Goal: Book appointment/travel/reservation

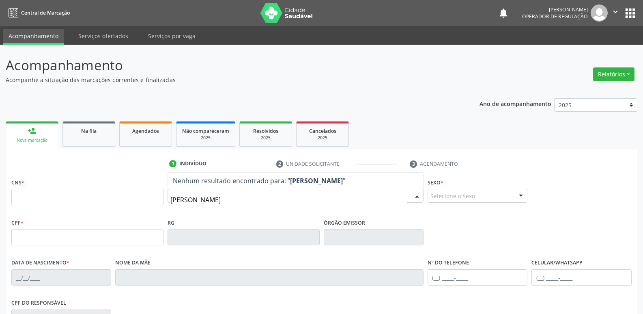
type input "[PERSON_NAME]"
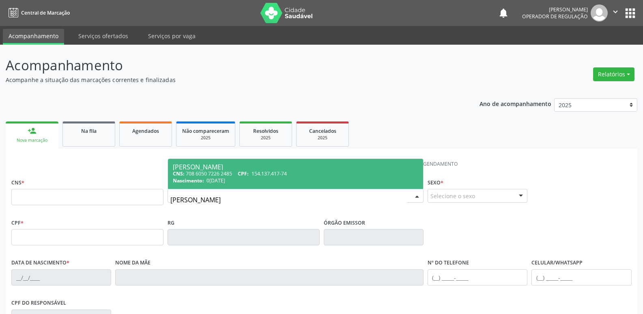
click at [295, 173] on div "CNS: 708 6050 7226 2485 CPF: 154.137.417-74" at bounding box center [295, 173] width 245 height 7
type input "708 6050 7226 2485"
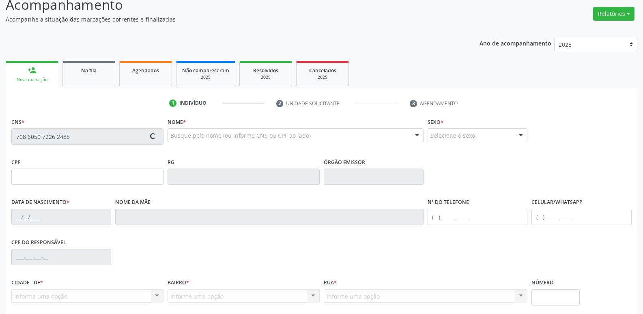
scroll to position [126, 0]
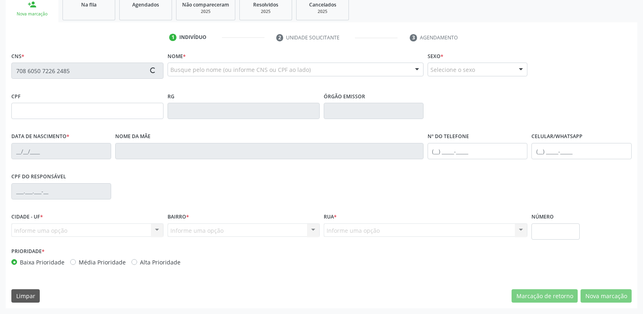
type input "154.137.417-74"
type input "0[DATE]"
type input "[PERSON_NAME]"
type input "[PHONE_NUMBER]"
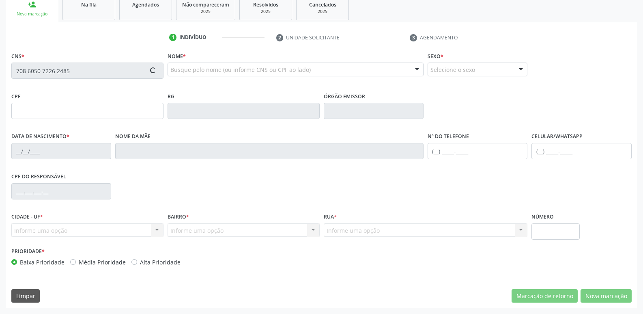
type input "860.269.337-00"
type input "70"
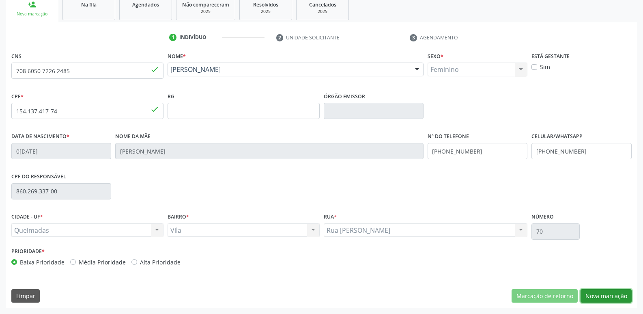
click at [592, 292] on button "Nova marcação" at bounding box center [606, 296] width 51 height 14
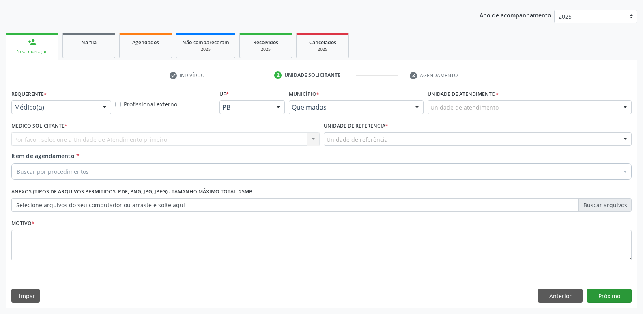
scroll to position [88, 0]
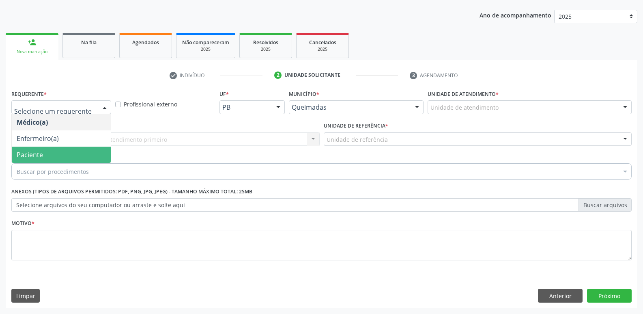
click at [41, 156] on span "Paciente" at bounding box center [30, 154] width 26 height 9
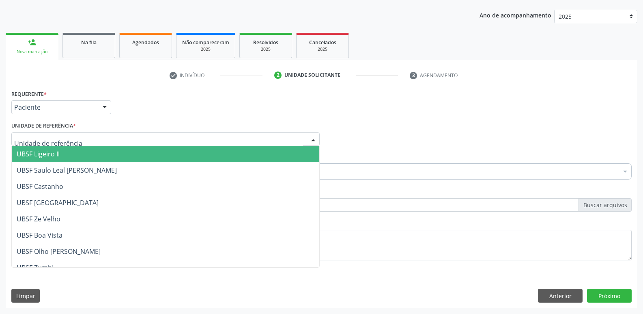
drag, startPoint x: 67, startPoint y: 135, endPoint x: 61, endPoint y: 155, distance: 21.5
click at [60, 161] on span "UBSF Ligeiro II" at bounding box center [166, 154] width 308 height 16
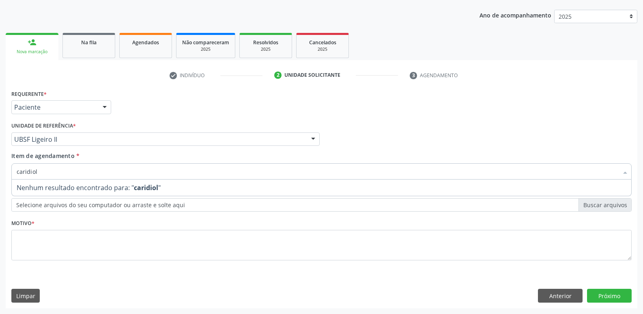
click at [26, 170] on input "caridiol" at bounding box center [318, 171] width 602 height 16
type input "cardiol"
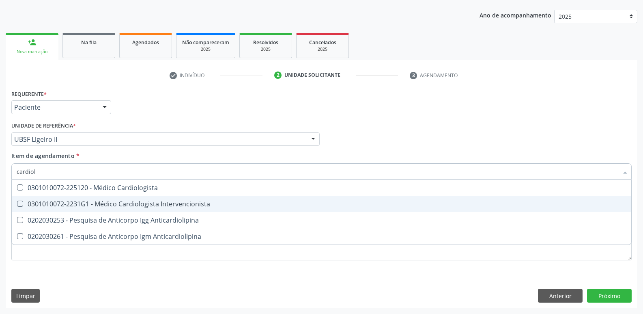
click at [161, 201] on div "0301010072-2231G1 - Médico Cardiologista Intervencionista" at bounding box center [322, 203] width 610 height 6
checkbox Intervencionista "true"
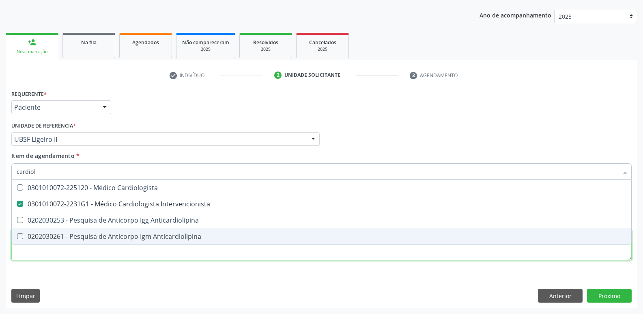
click at [133, 254] on div "Requerente * Paciente Médico(a) Enfermeiro(a) Paciente Nenhum resultado encontr…" at bounding box center [321, 180] width 620 height 184
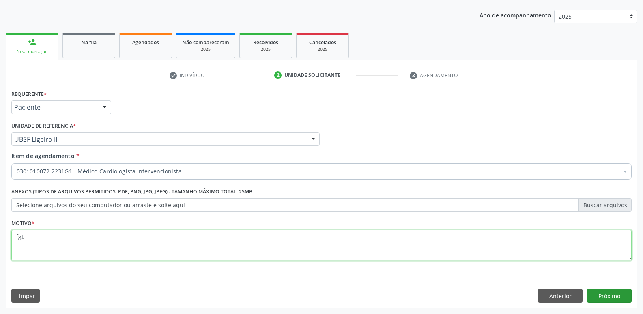
type textarea "fgt"
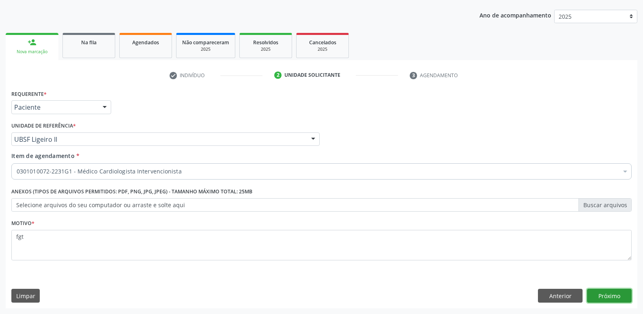
click at [607, 297] on button "Próximo" at bounding box center [609, 295] width 45 height 14
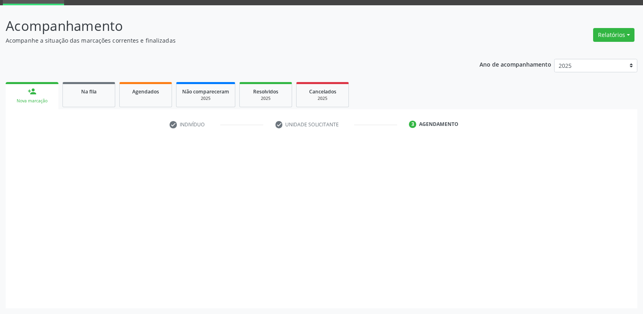
scroll to position [39, 0]
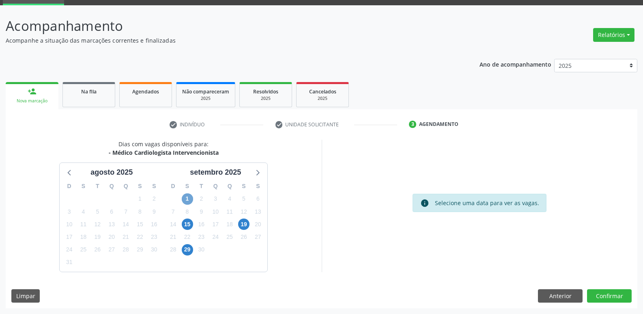
click at [190, 196] on span "1" at bounding box center [187, 198] width 11 height 11
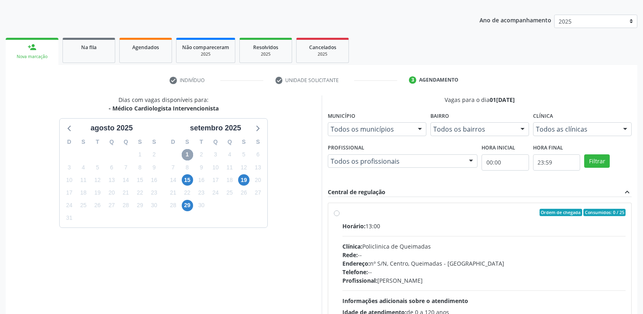
scroll to position [157, 0]
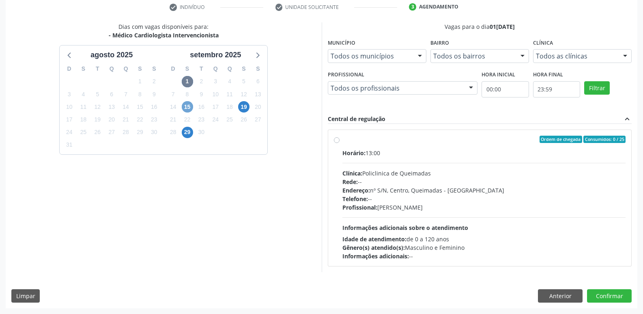
click at [186, 106] on span "15" at bounding box center [187, 106] width 11 height 11
click at [246, 103] on span "19" at bounding box center [243, 106] width 11 height 11
click at [187, 135] on span "29" at bounding box center [187, 132] width 11 height 11
click at [549, 295] on button "Anterior" at bounding box center [560, 296] width 45 height 14
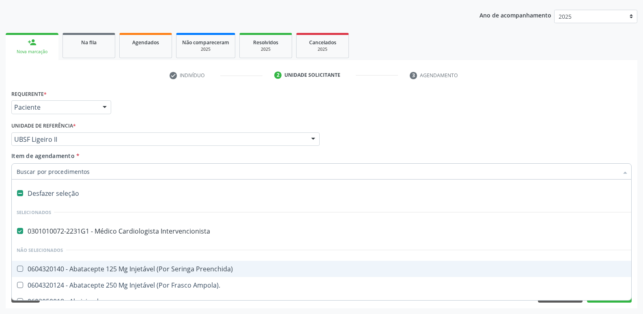
drag, startPoint x: 72, startPoint y: 184, endPoint x: 61, endPoint y: 191, distance: 12.6
click at [61, 191] on div "Desfazer seleção" at bounding box center [332, 193] width 641 height 16
checkbox Intervencionista "false"
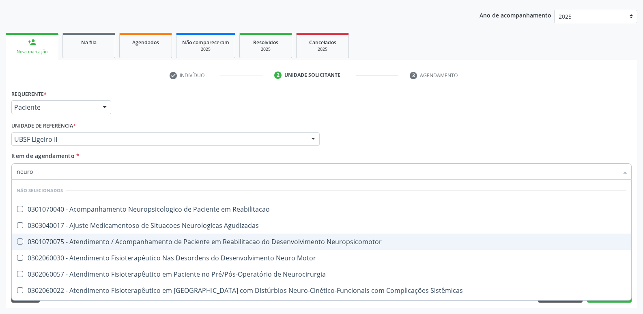
type input "neuroc"
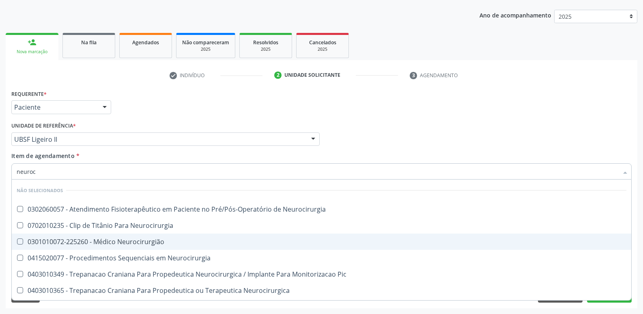
click at [168, 235] on span "0301010072-225260 - Médico Neurocirurgião" at bounding box center [322, 241] width 620 height 16
checkbox Neurocirurgião "true"
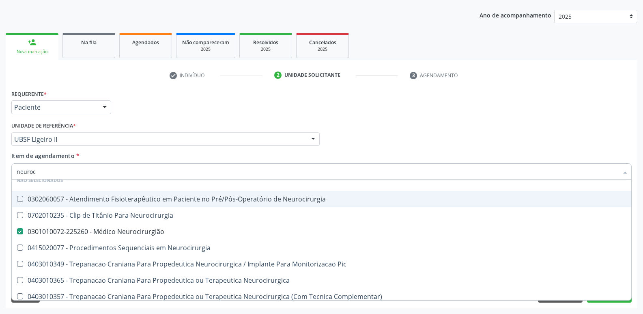
scroll to position [15, 0]
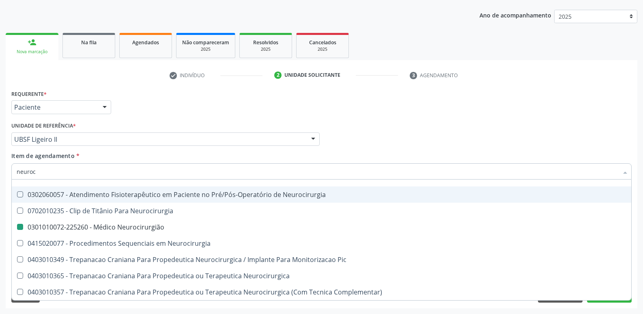
drag, startPoint x: 542, startPoint y: 94, endPoint x: 585, endPoint y: 118, distance: 49.3
click at [543, 92] on div "Requerente * Paciente Médico(a) Enfermeiro(a) Paciente Nenhum resultado encontr…" at bounding box center [321, 104] width 624 height 32
checkbox Neurocirurgia "true"
checkbox Neurocirurgião "false"
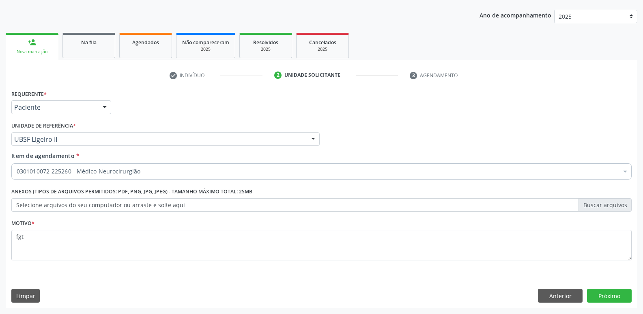
scroll to position [0, 0]
click at [618, 291] on button "Próximo" at bounding box center [609, 295] width 45 height 14
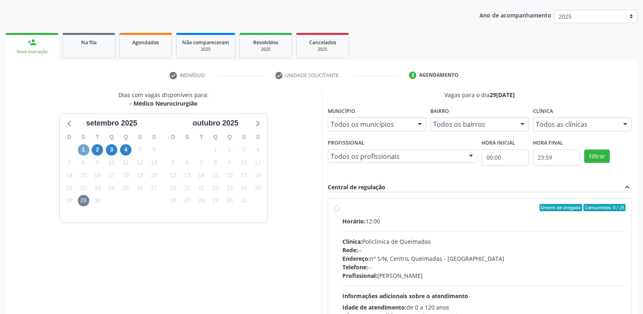
click at [86, 150] on span "1" at bounding box center [83, 149] width 11 height 11
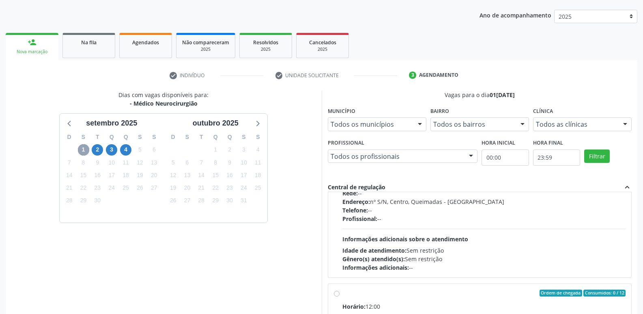
scroll to position [128, 0]
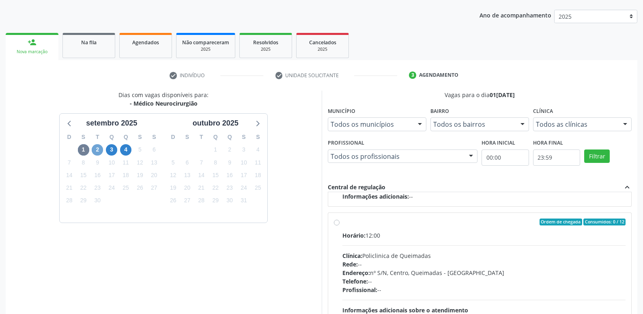
click at [99, 152] on span "2" at bounding box center [97, 149] width 11 height 11
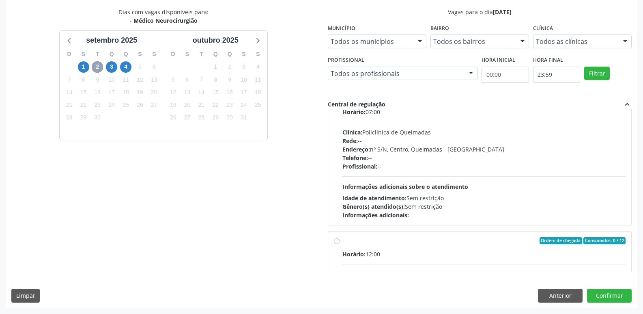
scroll to position [41, 0]
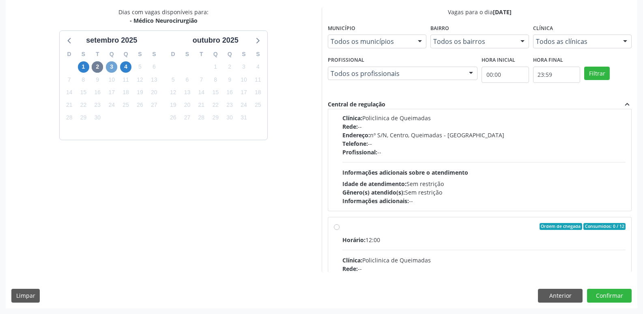
click at [114, 67] on span "3" at bounding box center [111, 66] width 11 height 11
click at [124, 66] on span "4" at bounding box center [125, 66] width 11 height 11
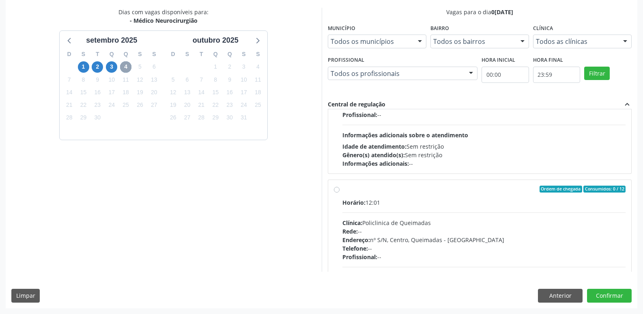
scroll to position [122, 0]
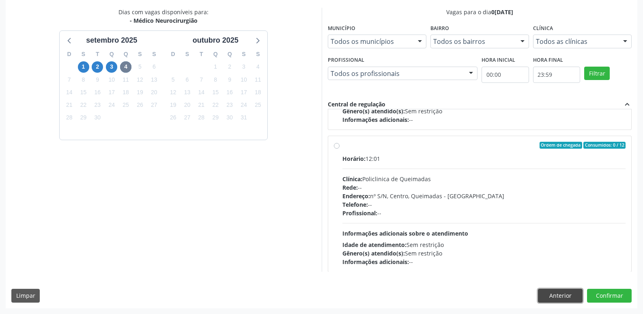
click at [544, 299] on button "Anterior" at bounding box center [560, 295] width 45 height 14
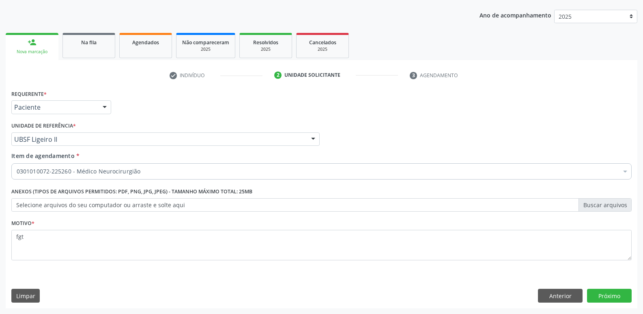
scroll to position [88, 0]
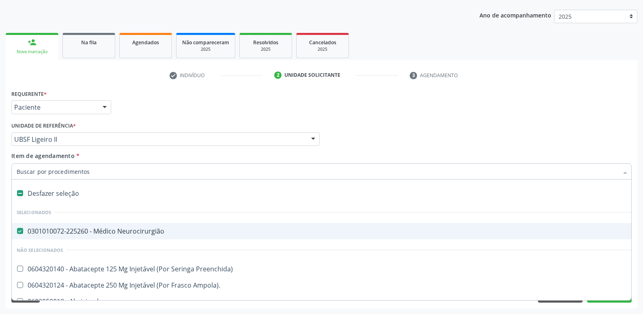
click at [71, 196] on div "Desfazer seleção" at bounding box center [332, 193] width 641 height 16
checkbox Neurocirurgião "false"
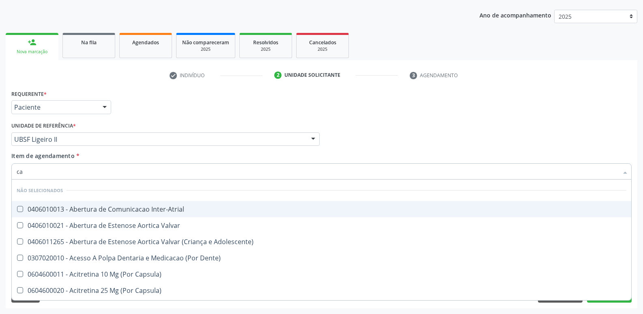
type input "c"
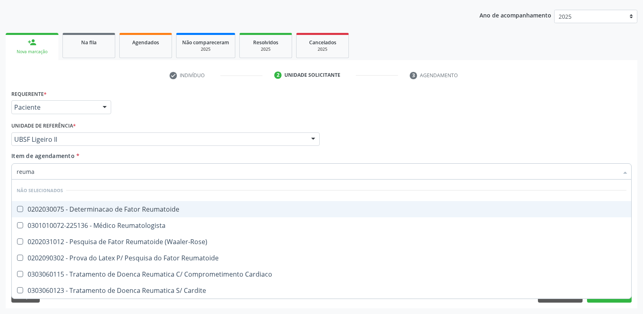
type input "reumat"
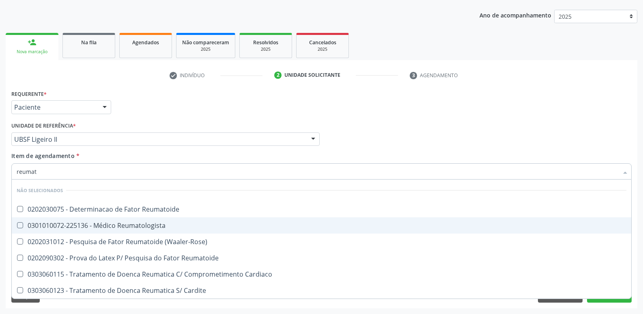
drag, startPoint x: 121, startPoint y: 225, endPoint x: 123, endPoint y: 214, distance: 11.2
click at [121, 222] on div "0301010072-225136 - Médico Reumatologista" at bounding box center [322, 225] width 610 height 6
checkbox Reumatologista "true"
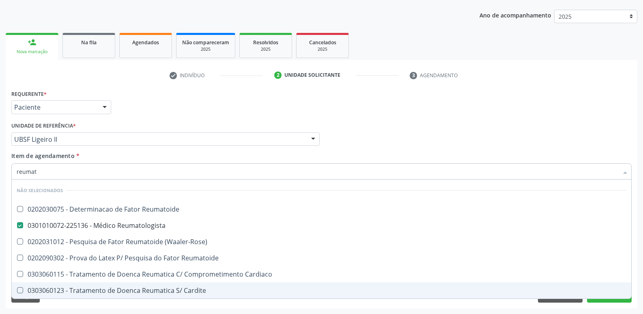
click at [608, 297] on span "0303060123 - Tratamento de Doenca Reumatica S/ Cardite" at bounding box center [322, 290] width 620 height 16
drag, startPoint x: 161, startPoint y: 287, endPoint x: 196, endPoint y: 296, distance: 35.9
click at [161, 288] on div "0303060123 - Tratamento de Doenca Reumatica S/ Cardite" at bounding box center [322, 290] width 610 height 6
checkbox Cardite "false"
drag, startPoint x: 501, startPoint y: 308, endPoint x: 487, endPoint y: 292, distance: 20.7
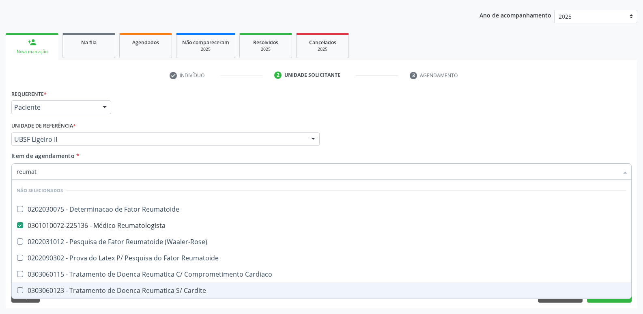
click at [501, 308] on div "Requerente * Paciente Médico(a) Enfermeiro(a) Paciente Nenhum resultado encontr…" at bounding box center [322, 198] width 632 height 220
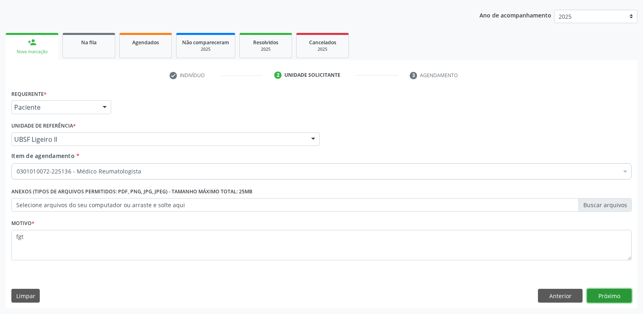
click at [618, 290] on button "Próximo" at bounding box center [609, 295] width 45 height 14
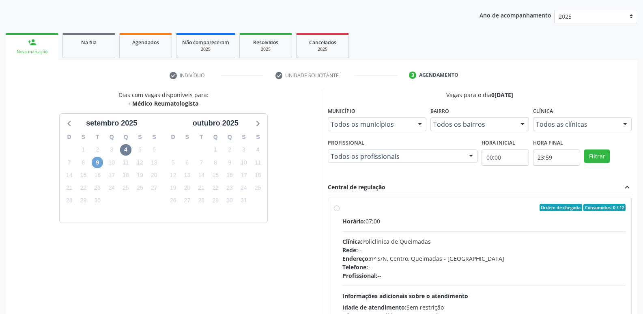
click at [100, 164] on span "9" at bounding box center [97, 162] width 11 height 11
click at [125, 152] on span "4" at bounding box center [125, 149] width 11 height 11
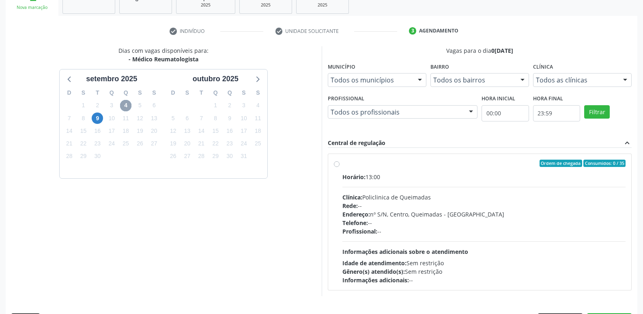
scroll to position [157, 0]
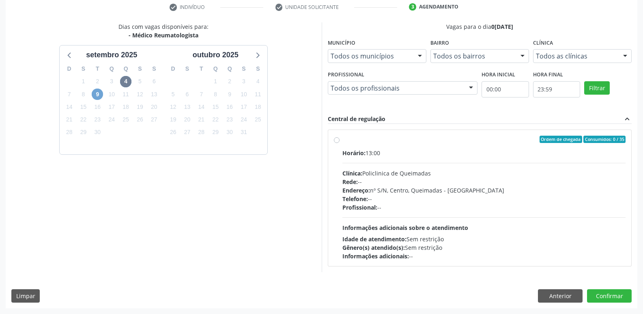
click at [96, 94] on span "9" at bounding box center [97, 93] width 11 height 11
click at [125, 82] on span "4" at bounding box center [125, 81] width 11 height 11
click at [98, 93] on span "9" at bounding box center [97, 93] width 11 height 11
click at [125, 80] on span "4" at bounding box center [125, 81] width 11 height 11
drag, startPoint x: 555, startPoint y: 291, endPoint x: 548, endPoint y: 289, distance: 8.0
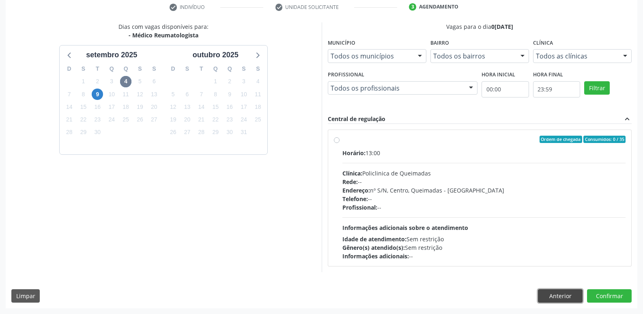
click at [554, 291] on button "Anterior" at bounding box center [560, 296] width 45 height 14
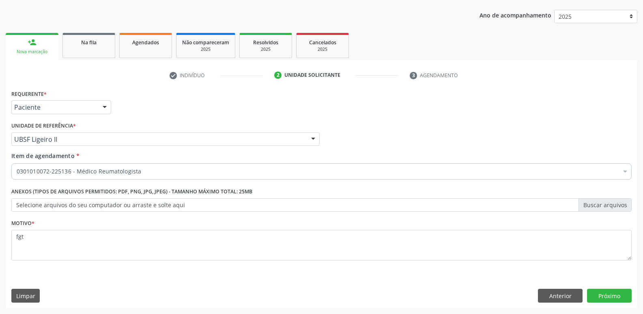
click at [155, 177] on div "0301010072-225136 - Médico Reumatologista" at bounding box center [321, 171] width 620 height 16
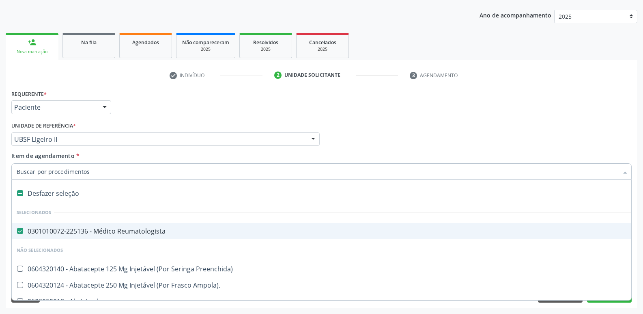
click at [91, 230] on div "0301010072-225136 - Médico Reumatologista" at bounding box center [333, 231] width 632 height 6
checkbox Reumatologista "false"
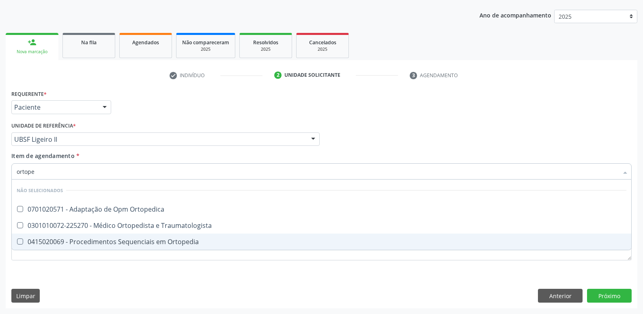
type input "ortoped"
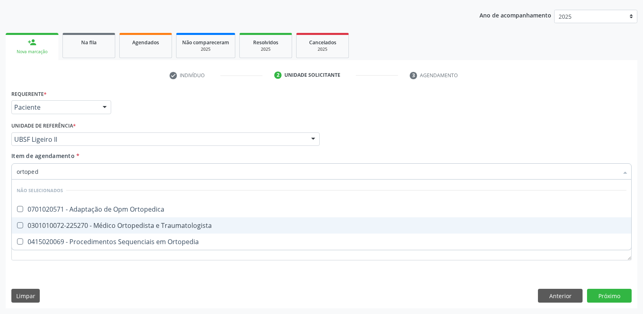
click at [181, 226] on div "0301010072-225270 - Médico Ortopedista e Traumatologista" at bounding box center [322, 225] width 610 height 6
checkbox Traumatologista "true"
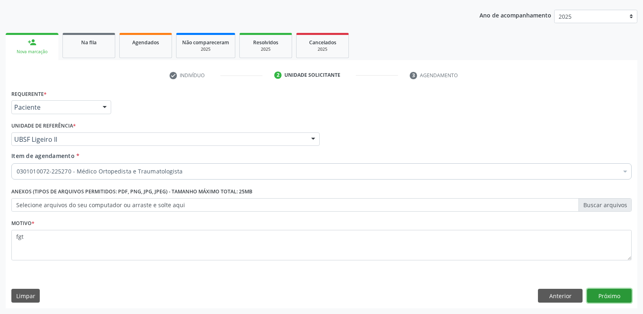
click at [607, 293] on button "Próximo" at bounding box center [609, 295] width 45 height 14
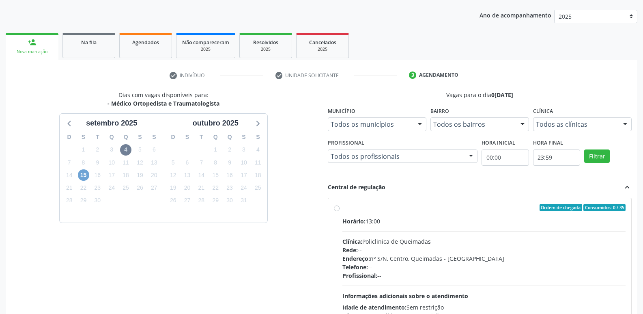
click at [86, 175] on span "15" at bounding box center [83, 174] width 11 height 11
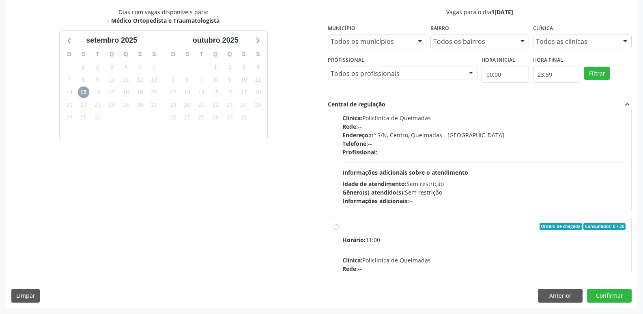
scroll to position [0, 0]
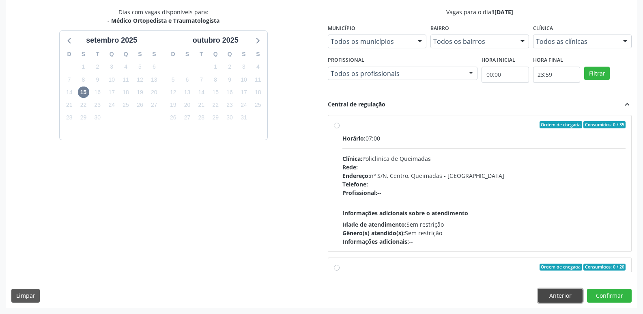
click at [546, 290] on button "Anterior" at bounding box center [560, 295] width 45 height 14
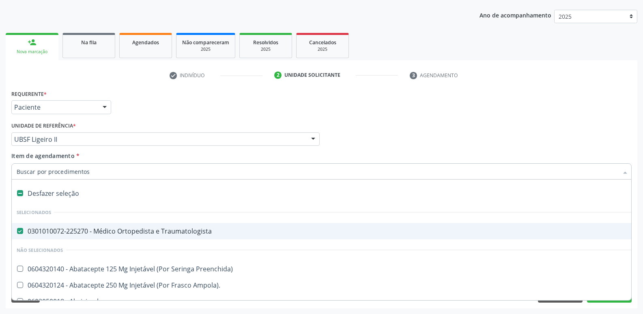
drag, startPoint x: 52, startPoint y: 232, endPoint x: 75, endPoint y: 206, distance: 35.6
click at [52, 231] on div "0301010072-225270 - Médico Ortopedista e Traumatologista" at bounding box center [333, 231] width 632 height 6
checkbox Traumatologista "false"
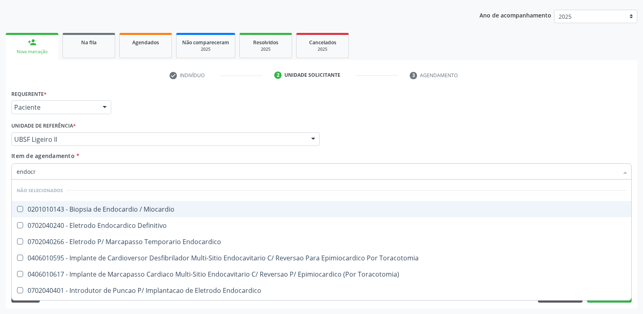
type input "endocri"
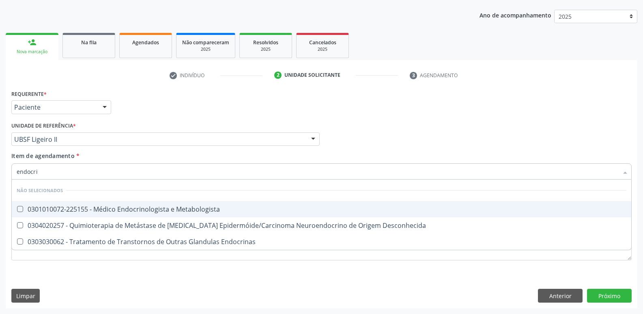
drag, startPoint x: 76, startPoint y: 205, endPoint x: 351, endPoint y: 250, distance: 278.8
click at [76, 206] on div "0301010072-225155 - Médico Endocrinologista e Metabologista" at bounding box center [322, 209] width 610 height 6
checkbox Metabologista "true"
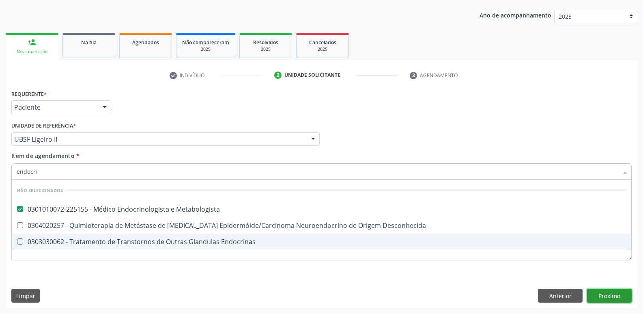
click at [605, 295] on div "Requerente * Paciente Médico(a) Enfermeiro(a) Paciente Nenhum resultado encontr…" at bounding box center [322, 198] width 632 height 220
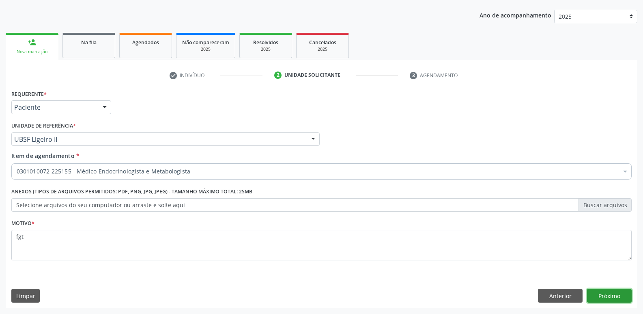
click at [605, 293] on button "Próximo" at bounding box center [609, 295] width 45 height 14
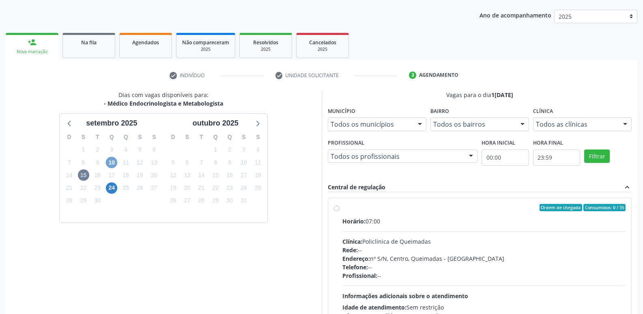
click at [114, 166] on span "10" at bounding box center [111, 162] width 11 height 11
click at [113, 187] on span "24" at bounding box center [111, 187] width 11 height 11
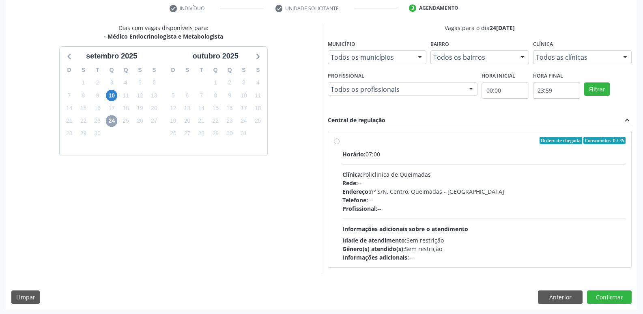
scroll to position [157, 0]
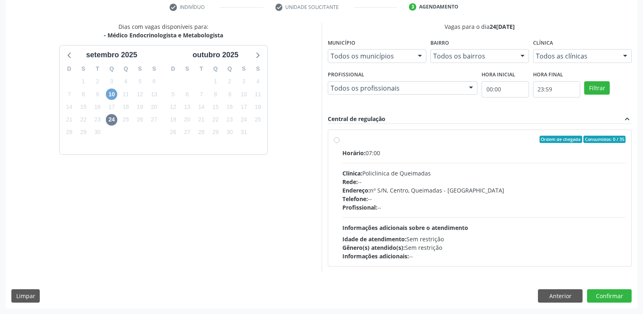
click at [112, 94] on span "10" at bounding box center [111, 93] width 11 height 11
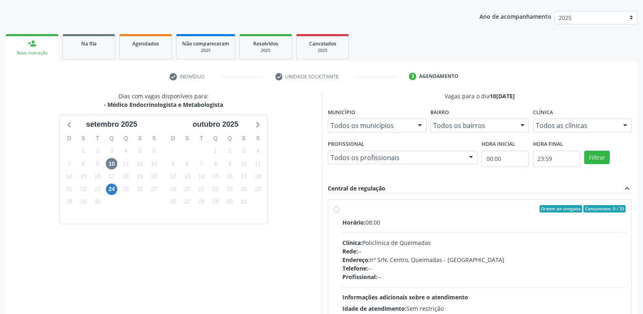
scroll to position [0, 0]
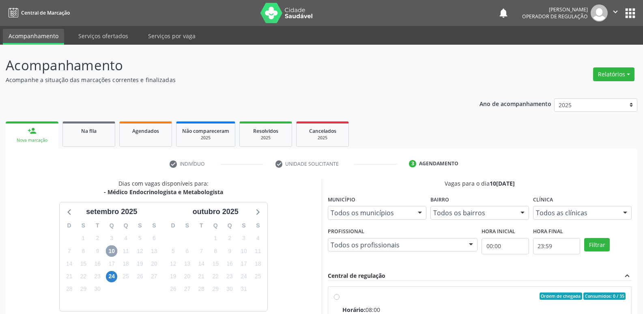
click at [617, 12] on icon "" at bounding box center [615, 11] width 9 height 9
click at [587, 48] on link "Sair" at bounding box center [595, 49] width 56 height 11
